Goal: Task Accomplishment & Management: Use online tool/utility

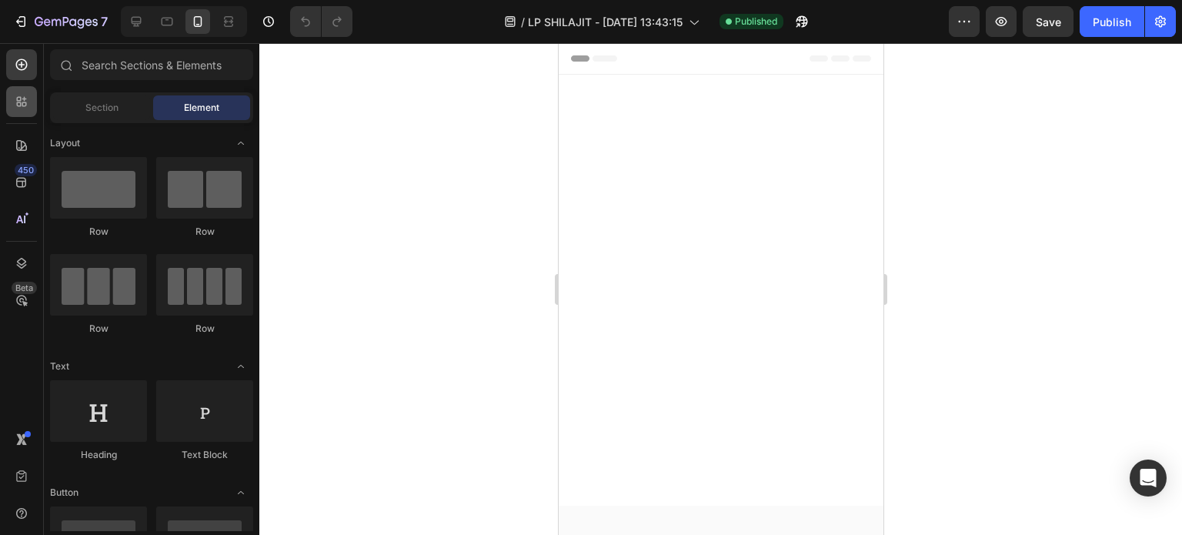
scroll to position [4078, 0]
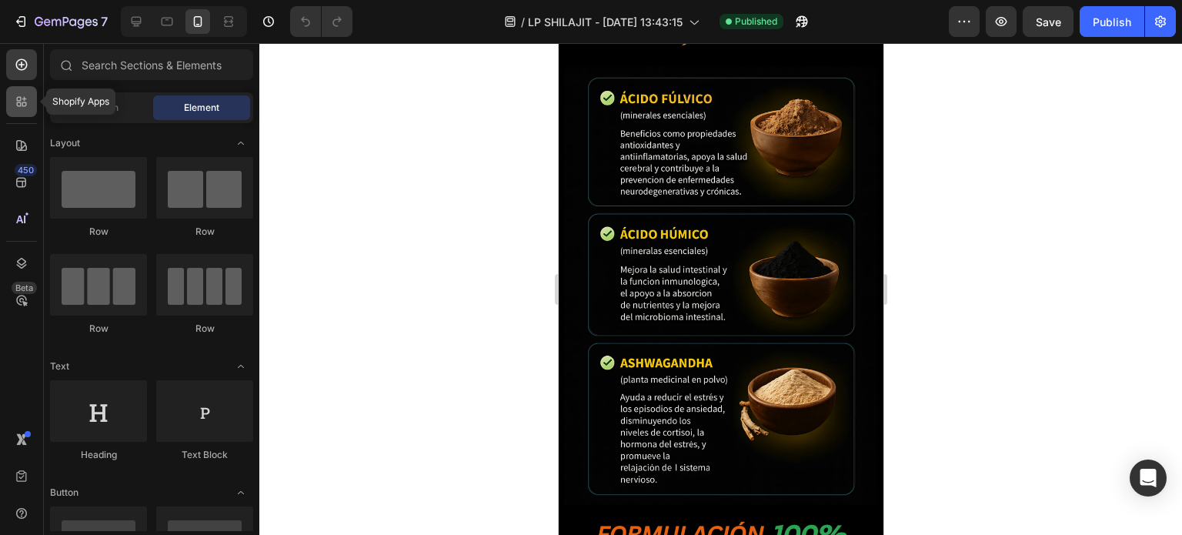
click at [25, 108] on icon at bounding box center [21, 101] width 15 height 15
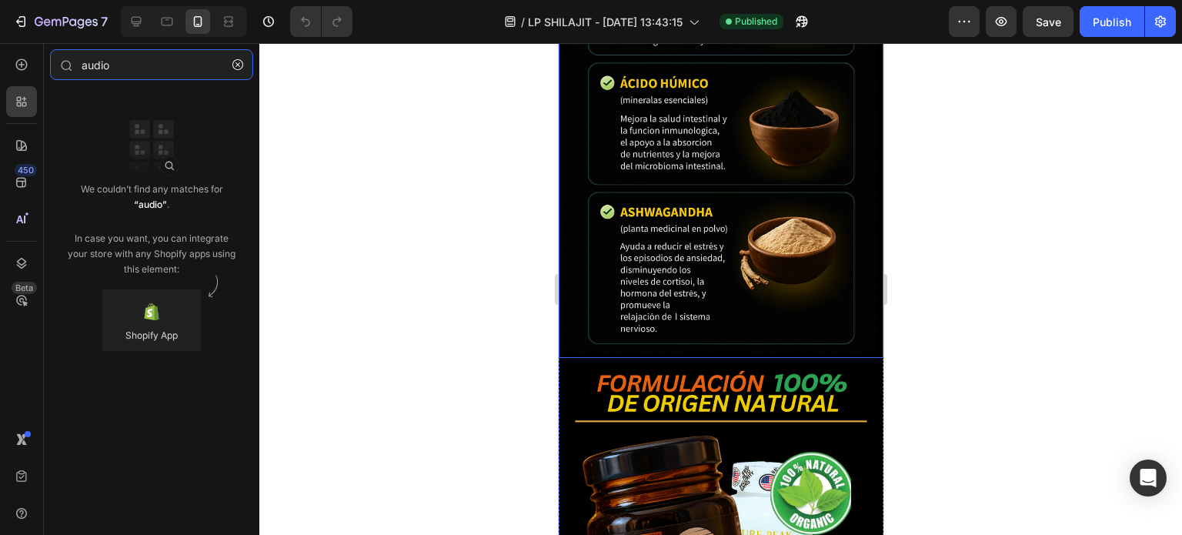
scroll to position [4232, 0]
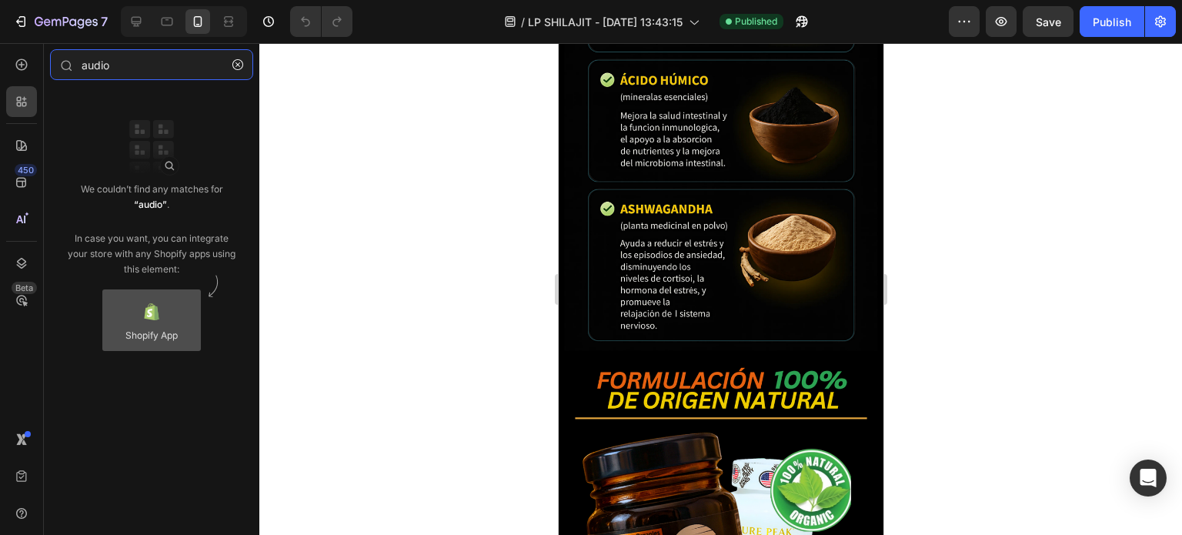
type input "audio"
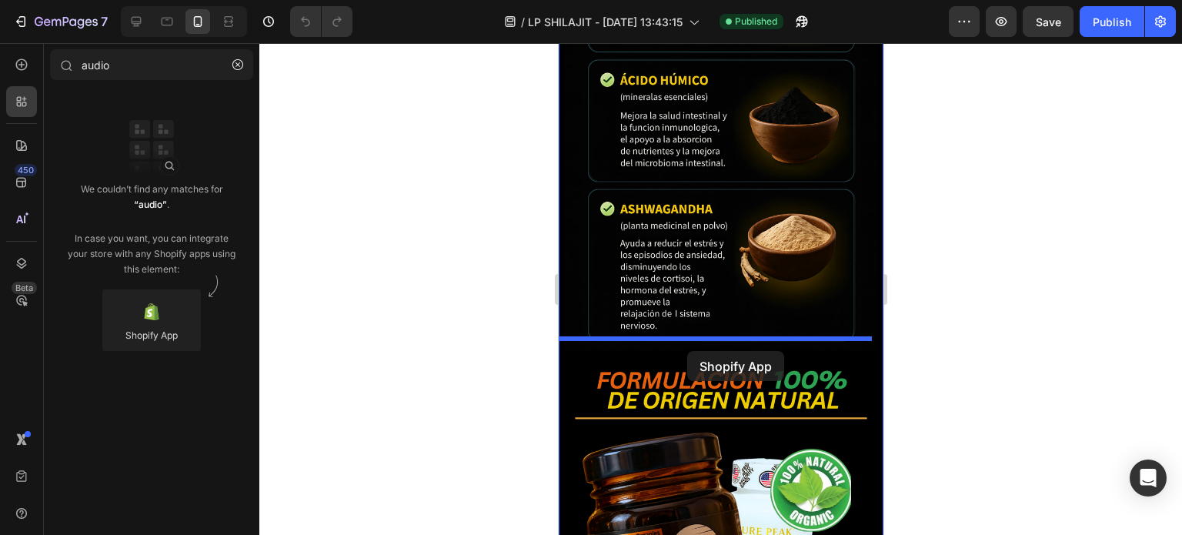
drag, startPoint x: 709, startPoint y: 375, endPoint x: 686, endPoint y: 349, distance: 35.0
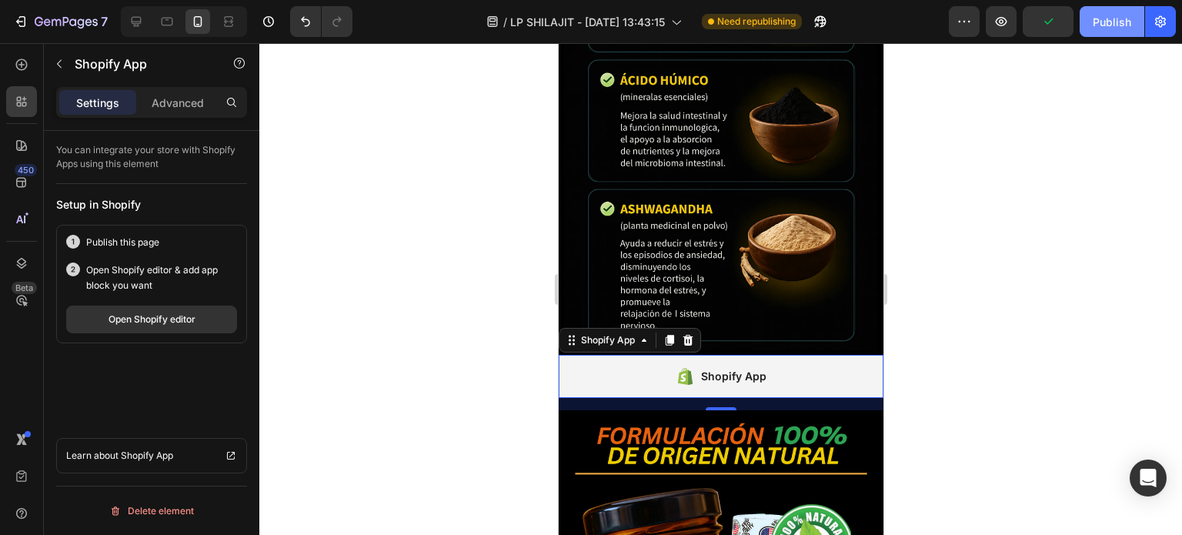
click at [1111, 32] on button "Publish" at bounding box center [1112, 21] width 65 height 31
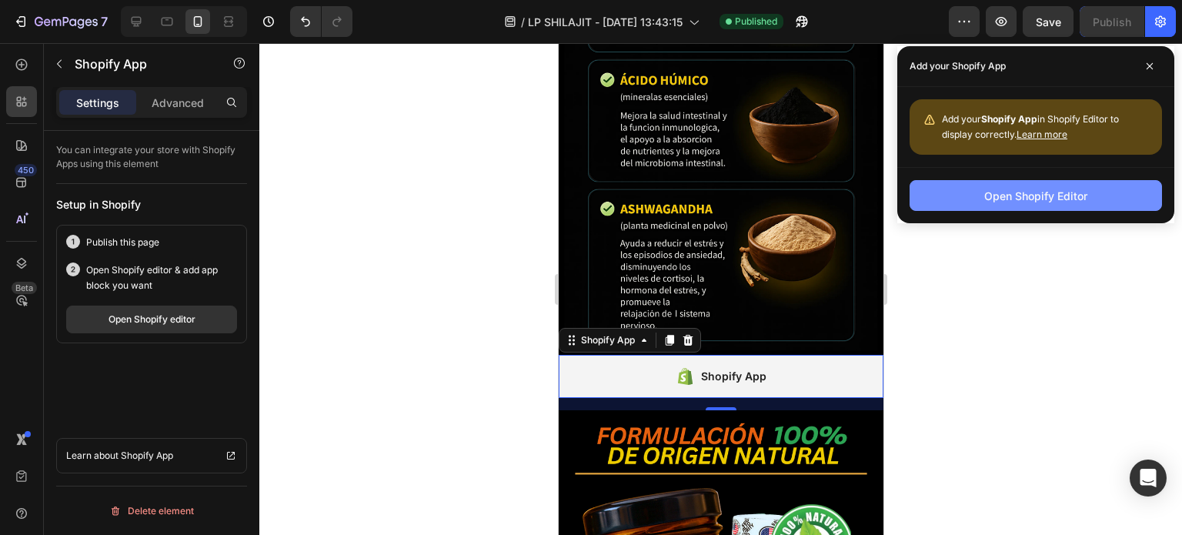
click at [1022, 193] on div "Open Shopify Editor" at bounding box center [1035, 196] width 103 height 16
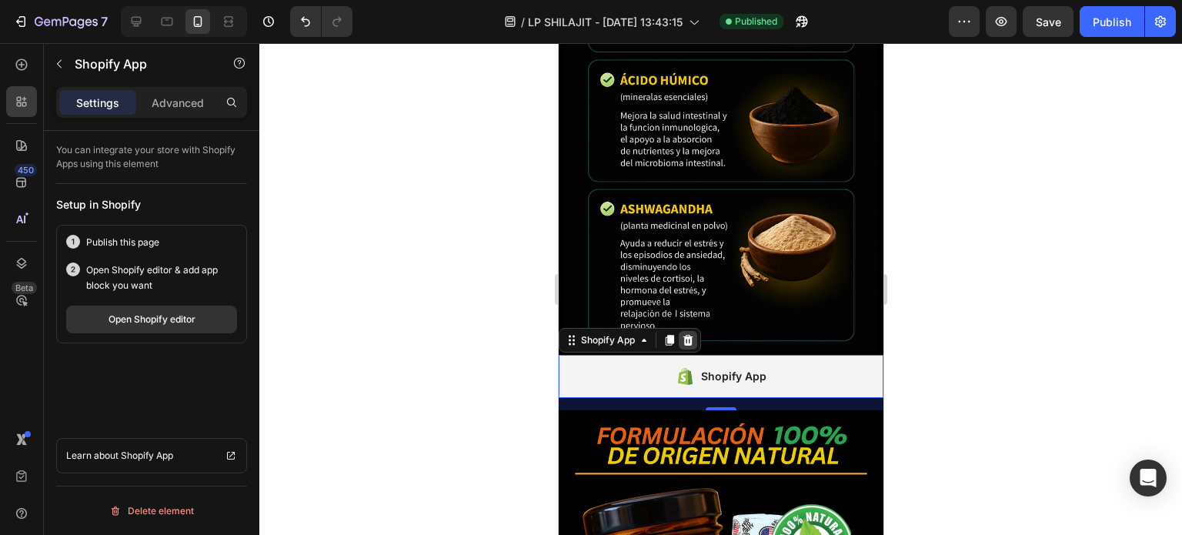
click at [690, 335] on icon at bounding box center [688, 340] width 10 height 11
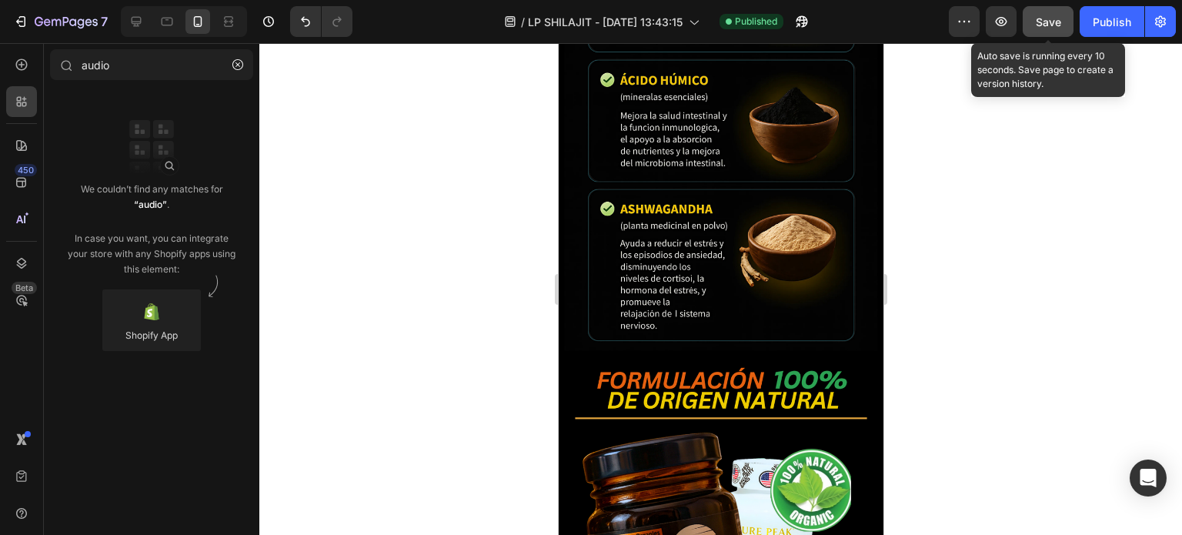
click at [1049, 18] on span "Save" at bounding box center [1048, 21] width 25 height 13
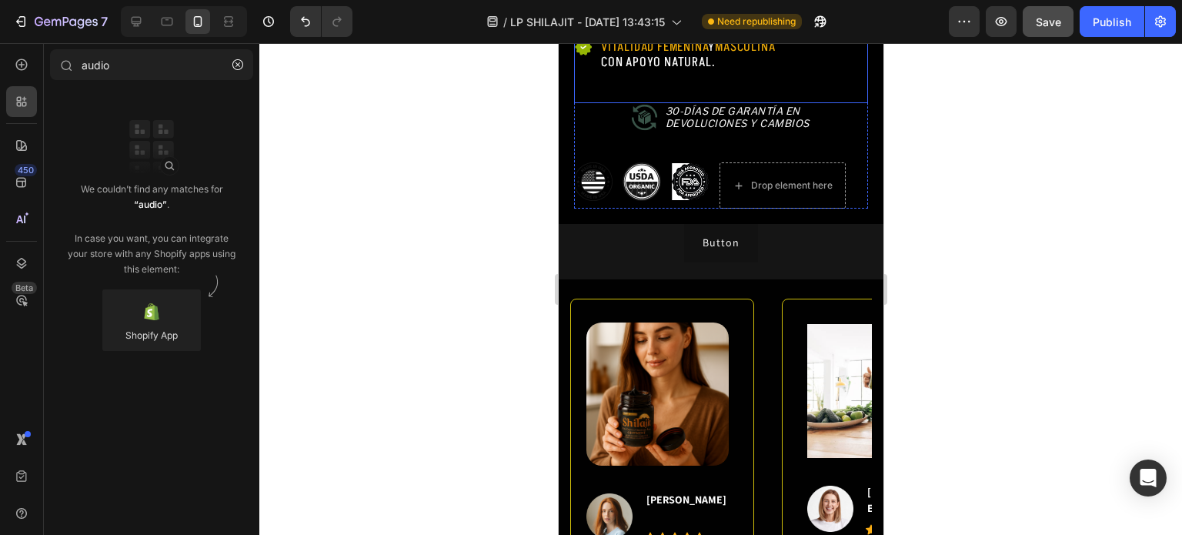
scroll to position [1086, 0]
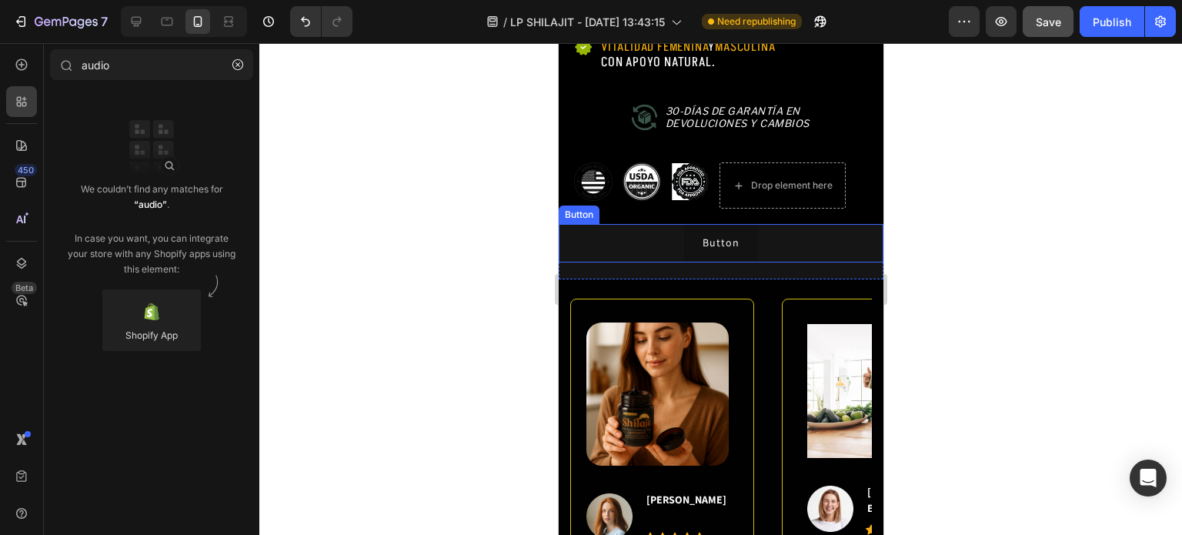
click at [806, 249] on div "Button Button" at bounding box center [720, 243] width 325 height 38
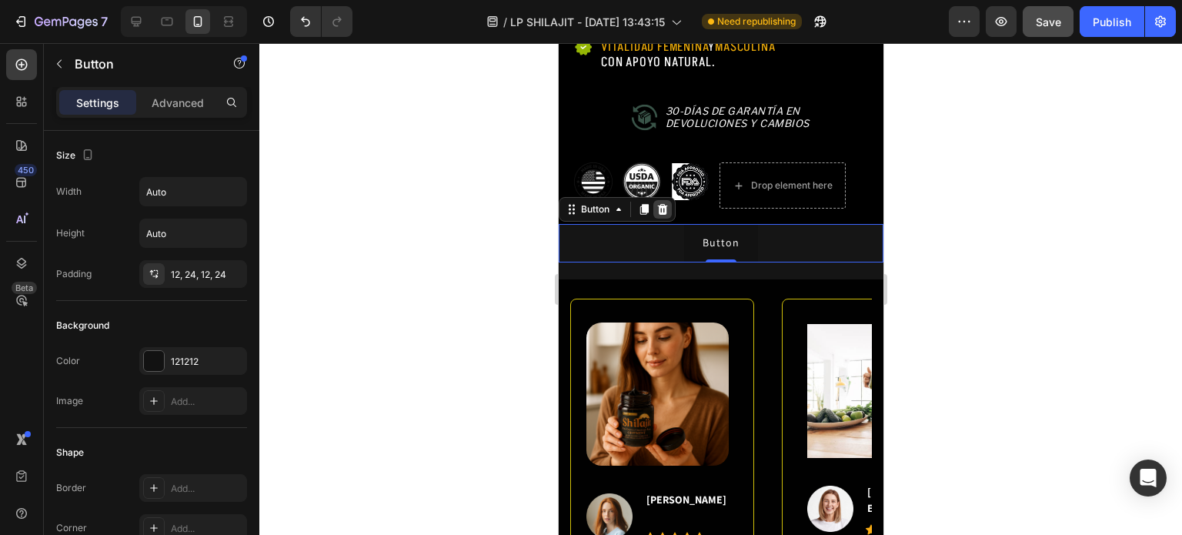
click at [664, 215] on icon at bounding box center [662, 209] width 10 height 11
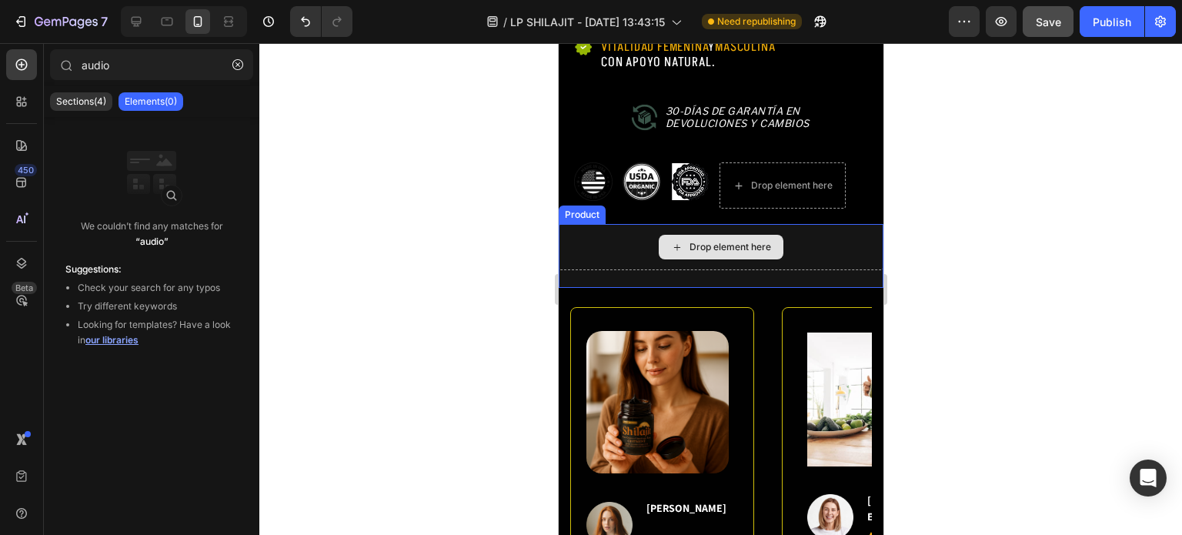
click at [786, 255] on div "Drop element here" at bounding box center [720, 247] width 325 height 46
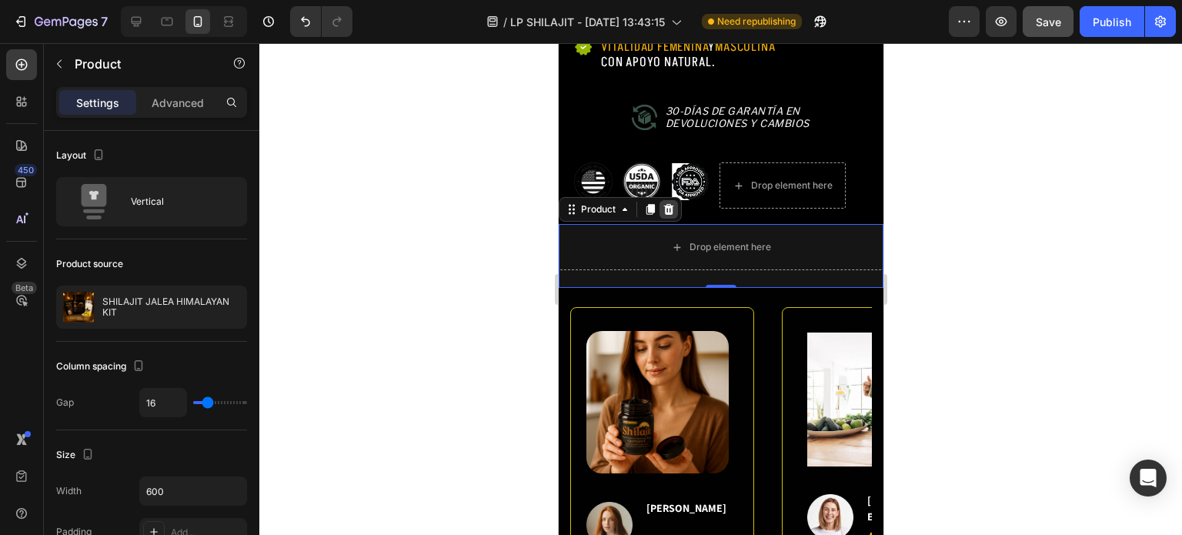
click at [662, 215] on icon at bounding box center [668, 209] width 12 height 12
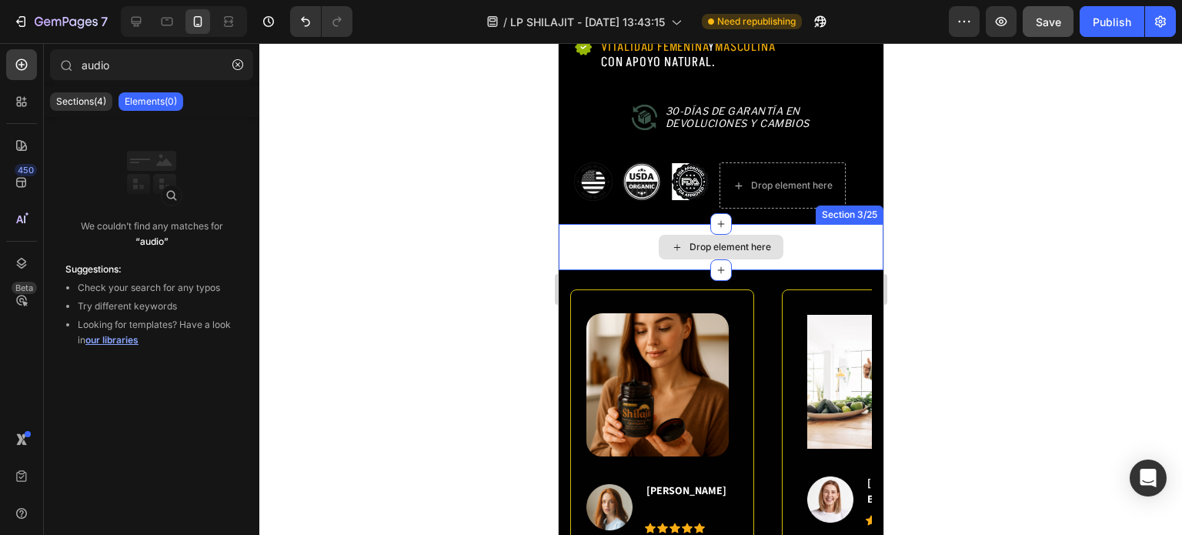
click at [622, 251] on div "Drop element here" at bounding box center [720, 247] width 325 height 46
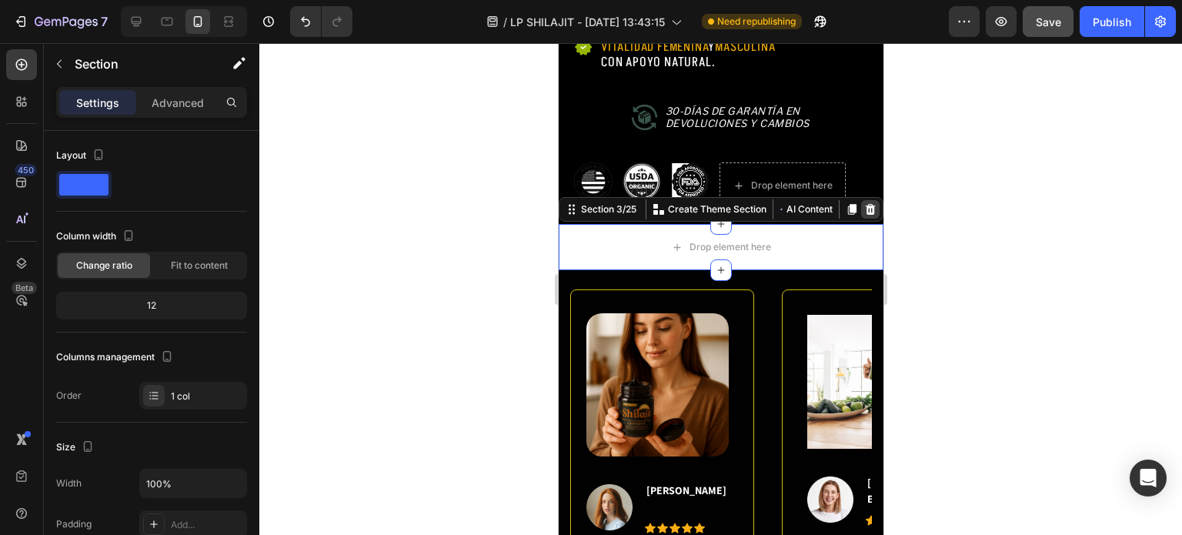
click at [865, 215] on icon at bounding box center [870, 209] width 10 height 11
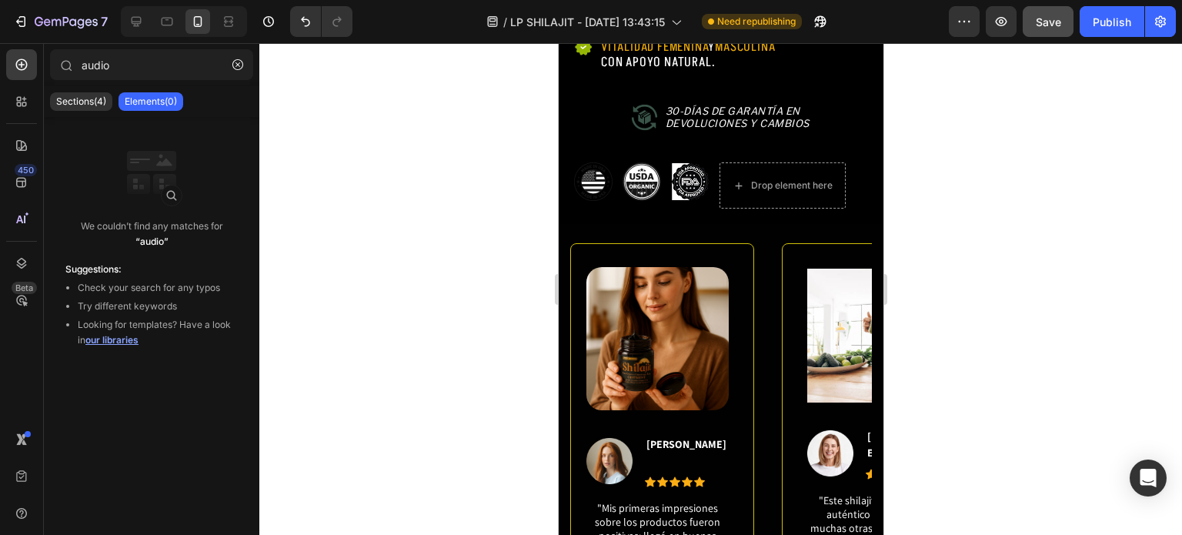
click at [425, 200] on div at bounding box center [720, 289] width 923 height 492
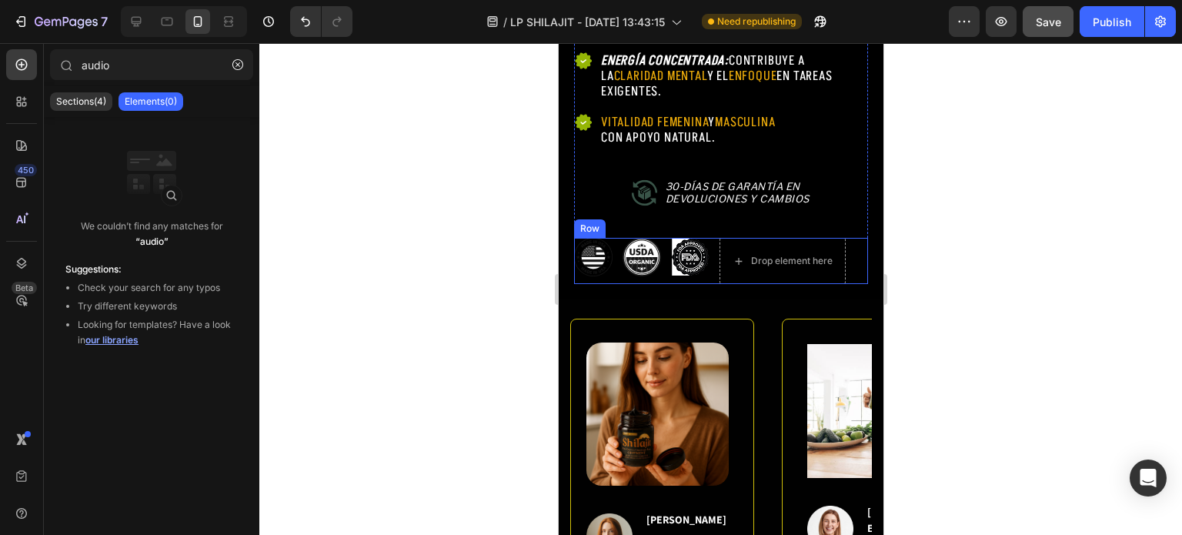
scroll to position [1010, 0]
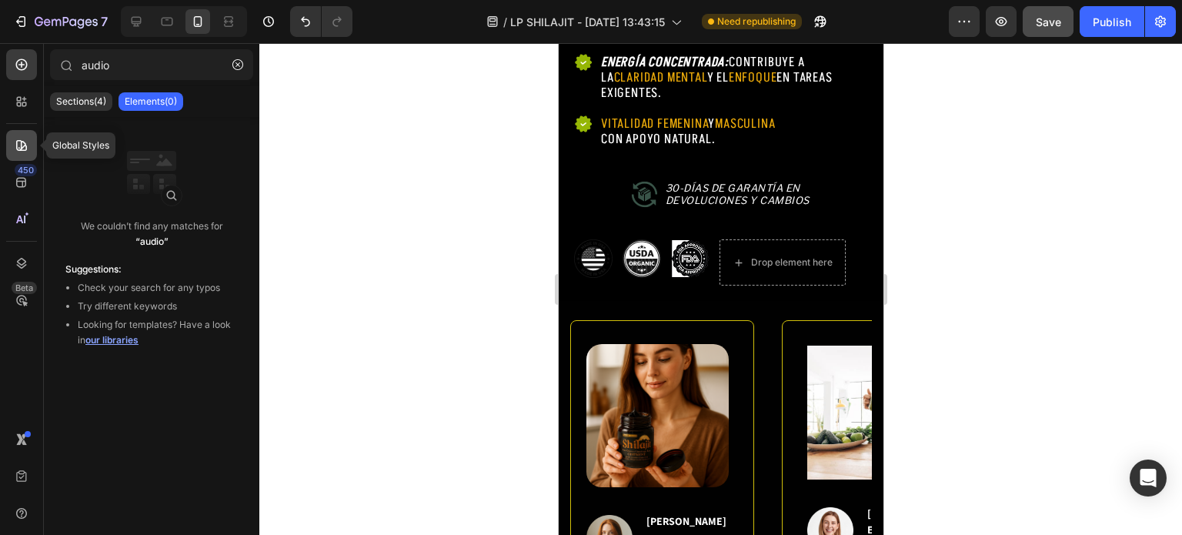
click at [15, 146] on icon at bounding box center [21, 145] width 15 height 15
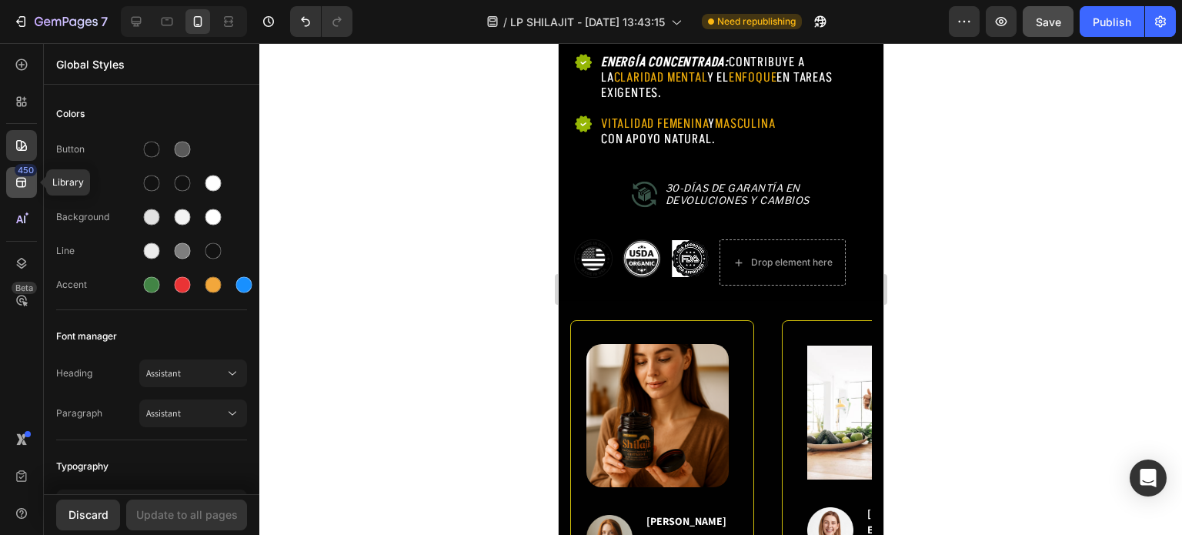
click at [21, 190] on div "450" at bounding box center [21, 182] width 31 height 31
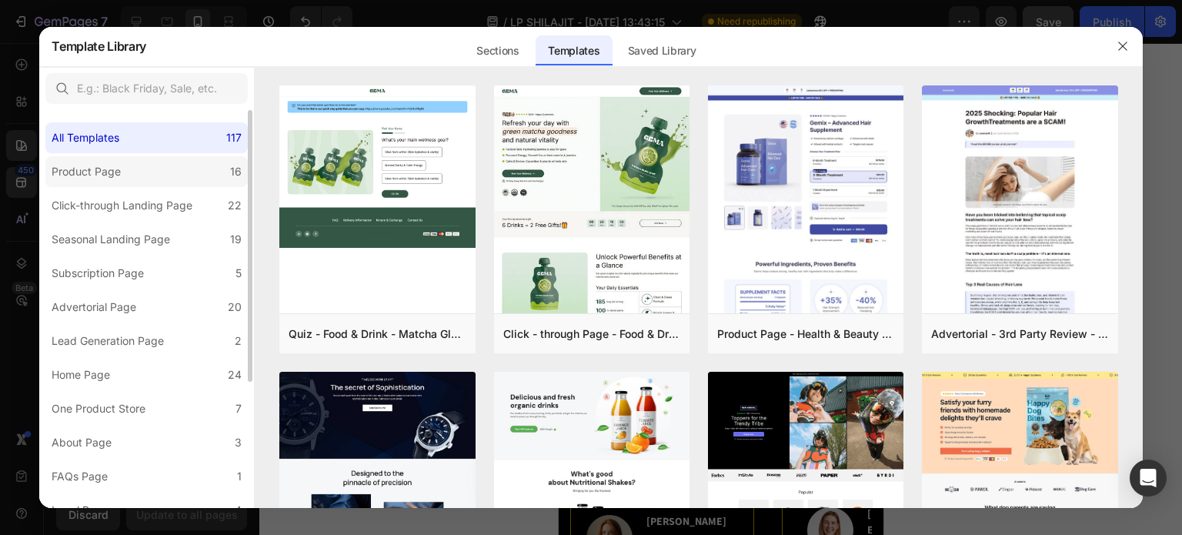
click at [139, 169] on label "Product Page 16" at bounding box center [146, 171] width 202 height 31
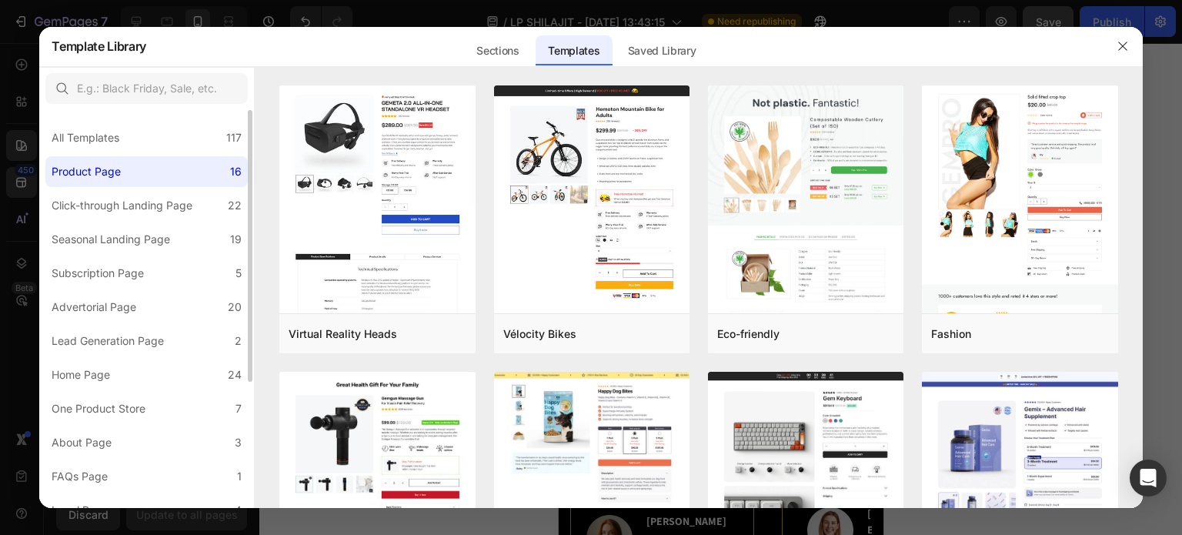
scroll to position [154, 0]
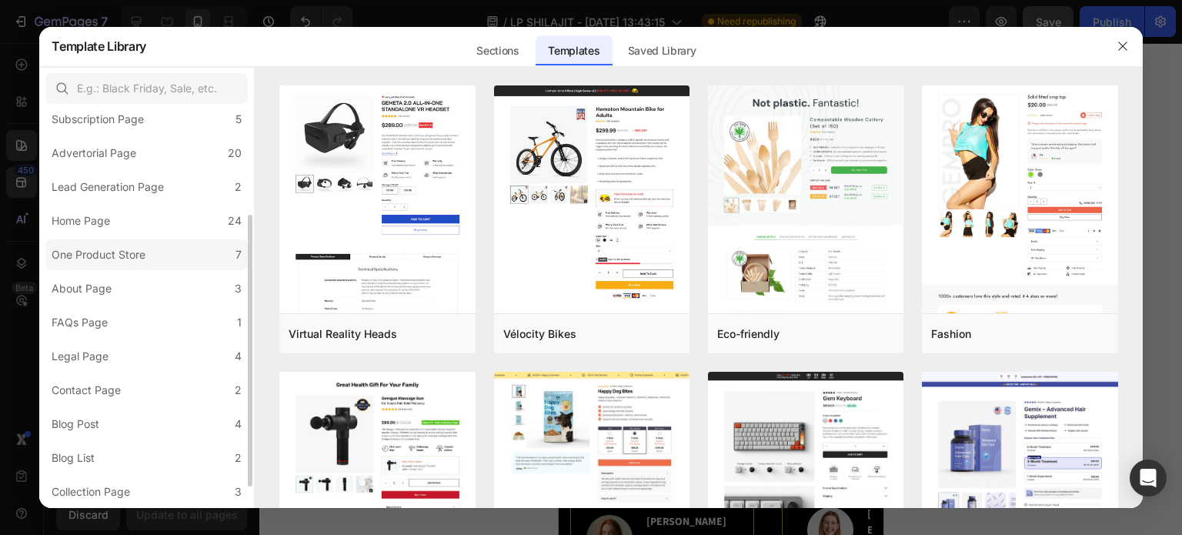
click at [72, 258] on div "One Product Store" at bounding box center [99, 254] width 94 height 18
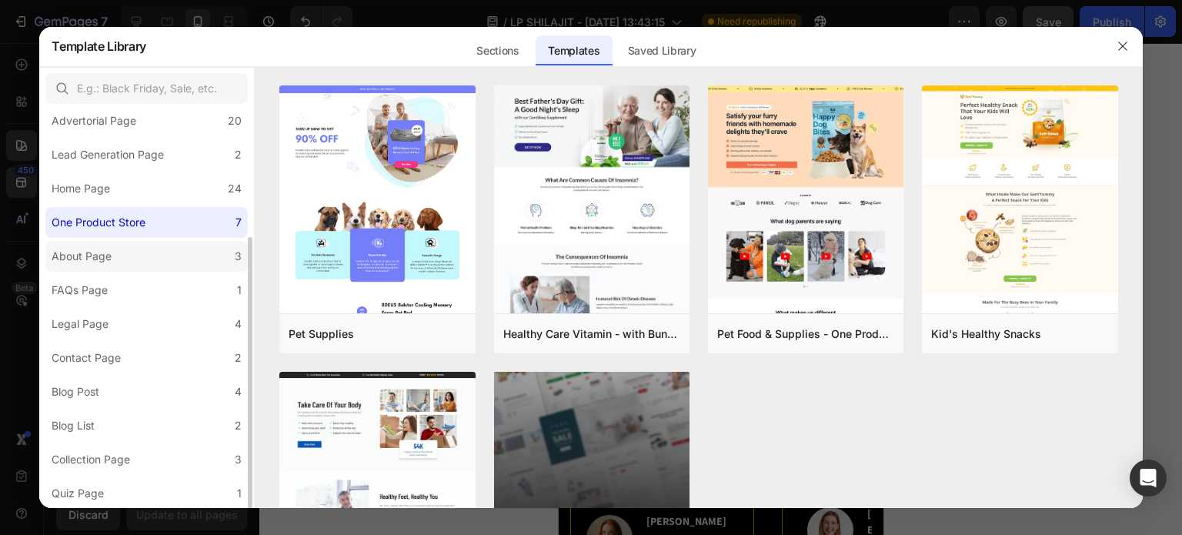
scroll to position [0, 0]
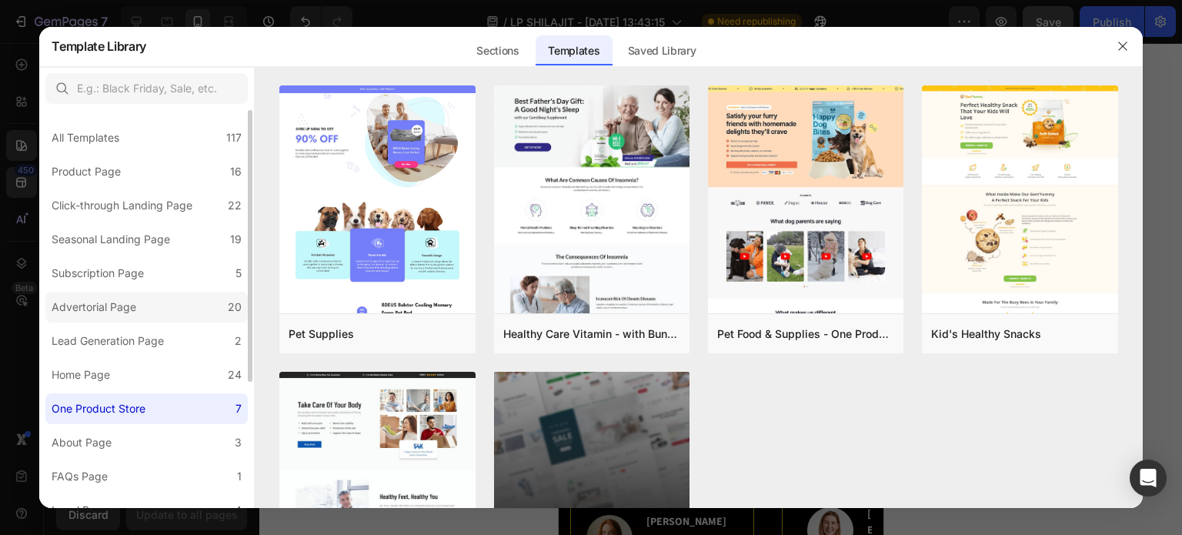
click at [129, 315] on div "Advertorial Page" at bounding box center [94, 307] width 85 height 18
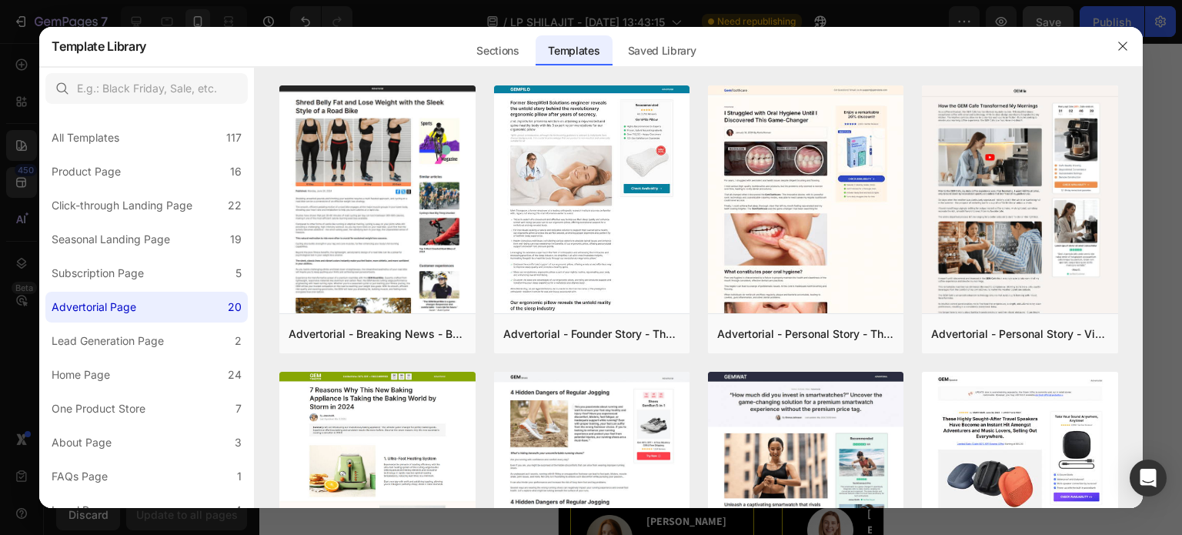
click at [1002, 45] on div "Sections Templates Existing pages Saved Library Templates Saved Library" at bounding box center [585, 46] width 879 height 40
click at [1127, 49] on icon "button" at bounding box center [1122, 46] width 12 height 12
